Goal: Ask a question

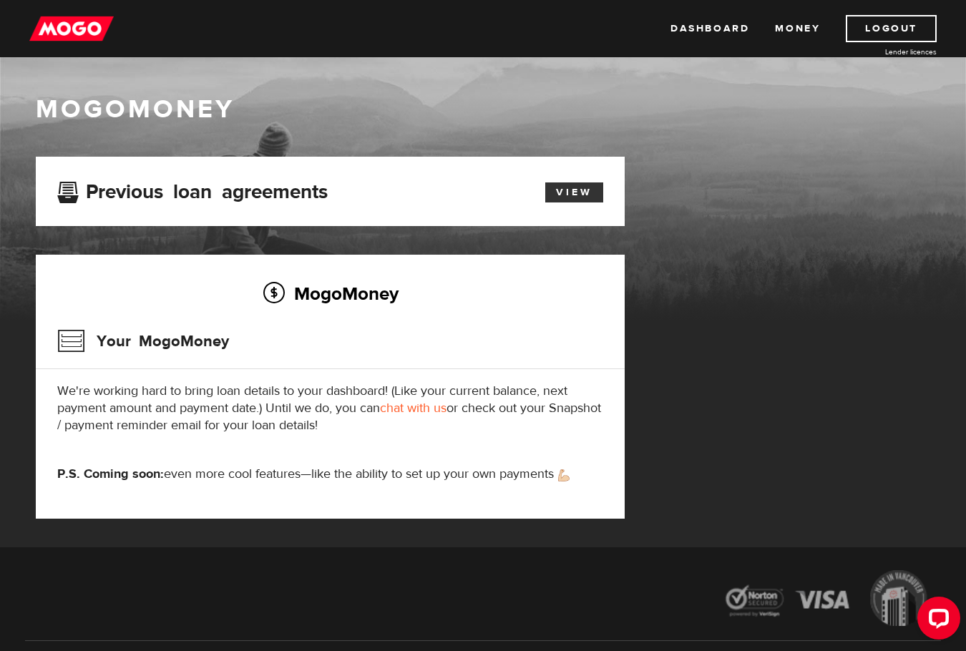
click at [558, 197] on link "View" at bounding box center [574, 192] width 58 height 20
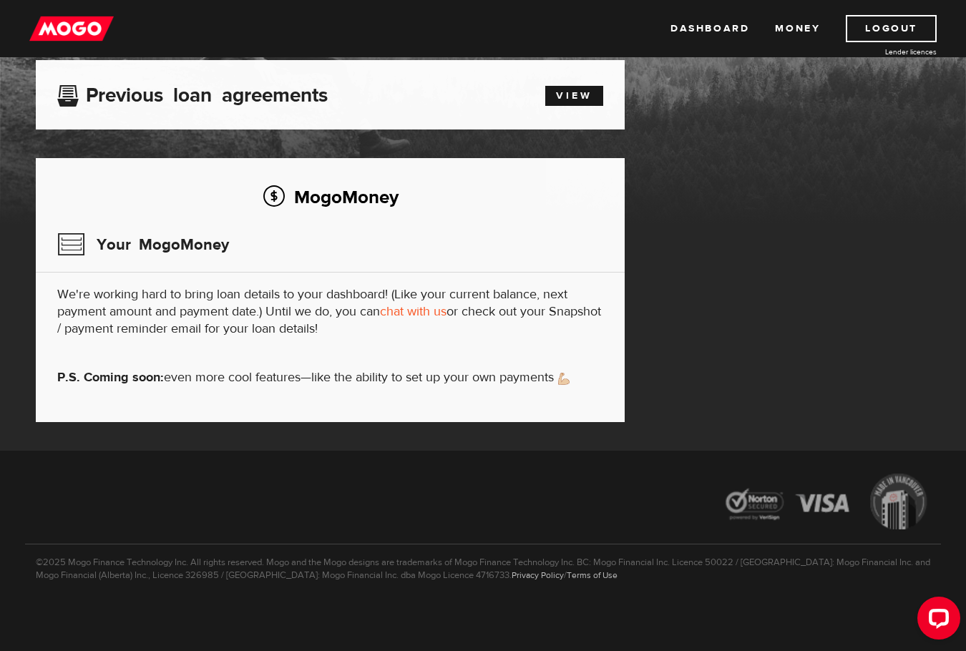
scroll to position [97, 0]
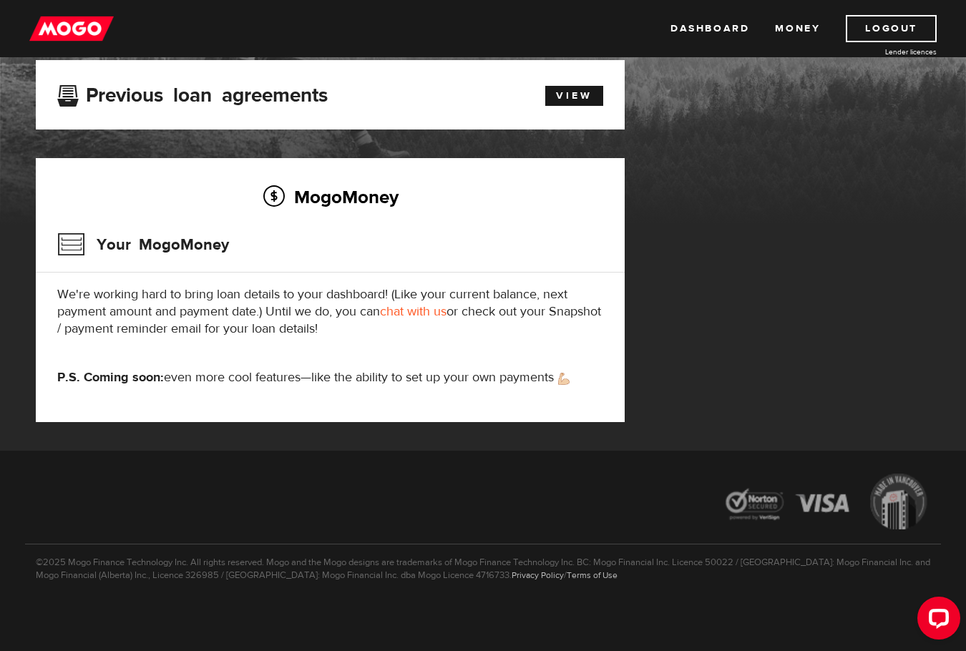
drag, startPoint x: 576, startPoint y: 320, endPoint x: 452, endPoint y: 313, distance: 124.6
click at [576, 320] on p "We're working hard to bring loan details to your dashboard! (Like your current …" at bounding box center [330, 311] width 546 height 51
click at [438, 313] on link "chat with us" at bounding box center [413, 311] width 67 height 16
click at [915, 589] on div "©2025 Mogo Finance Technology Inc. All rights reserved. Mogo and the Mogo desig…" at bounding box center [483, 591] width 916 height 95
click at [936, 616] on icon "Open LiveChat chat widget" at bounding box center [939, 617] width 14 height 9
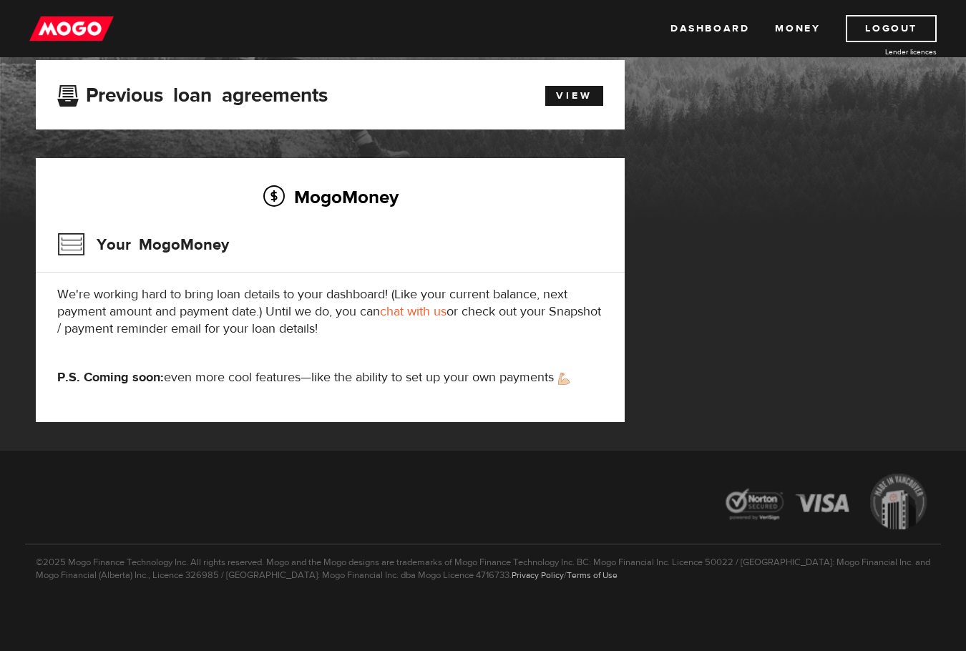
click at [755, 191] on div "MogoMoney Your MogoMoney application Expired Your MogoMoney credit decision has…" at bounding box center [483, 255] width 916 height 391
